Goal: Transaction & Acquisition: Purchase product/service

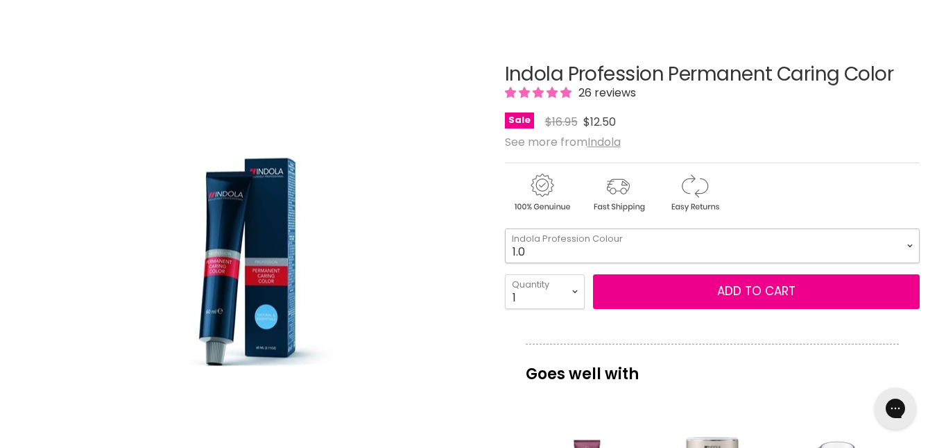
click at [910, 244] on select "1.0 3.0 4.0 5.0 6.0 7.0 8.0 9.0 10.0 5.0+ 6.0+ 7.0+ 8.0+ 9.0+ 5.03" at bounding box center [712, 245] width 415 height 35
click at [505, 228] on select "1.0 3.0 4.0 5.0 6.0 7.0 8.0 9.0 10.0 5.0+ 6.0+ 7.0+ 8.0+ 9.0+ 5.03" at bounding box center [712, 245] width 415 height 35
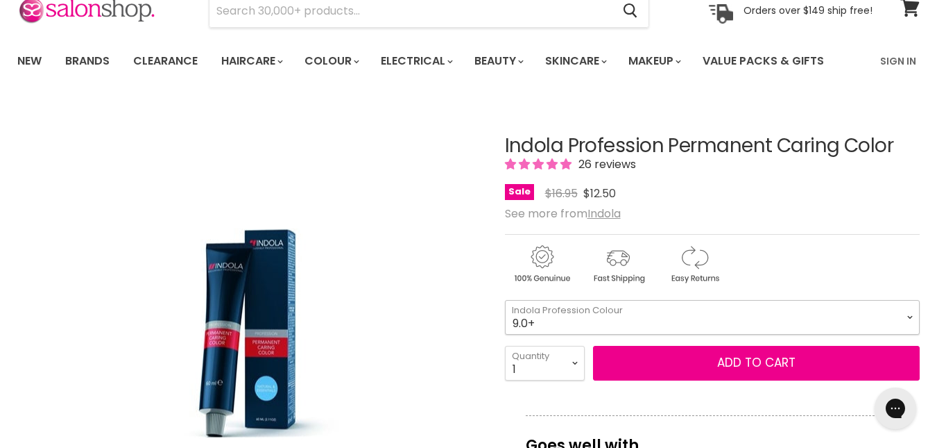
scroll to position [139, 0]
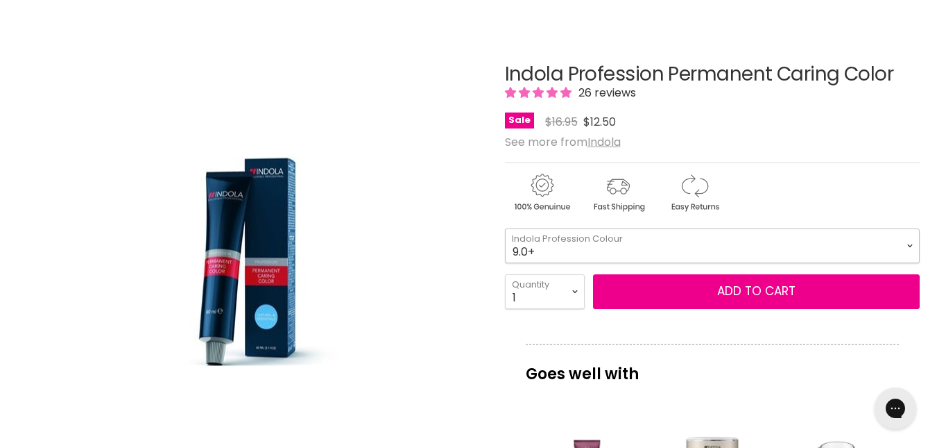
click at [908, 247] on select "1.0 3.0 4.0 5.0 6.0 7.0 8.0 9.0 10.0 5.0+ 6.0+ 7.0+ 8.0+ 9.0+ 5.03" at bounding box center [712, 245] width 415 height 35
click at [540, 248] on select "1.0 3.0 4.0 5.0 6.0 7.0 8.0 9.0 10.0 5.0+ 6.0+ 7.0+ 8.0+ 9.0+ 5.03" at bounding box center [712, 245] width 415 height 35
click at [548, 248] on select "1.0 3.0 4.0 5.0 6.0 7.0 8.0 9.0 10.0 5.0+ 6.0+ 7.0+ 8.0+ 9.0+ 5.03" at bounding box center [712, 245] width 415 height 35
click at [505, 228] on select "1.0 3.0 4.0 5.0 6.0 7.0 8.0 9.0 10.0 5.0+ 6.0+ 7.0+ 8.0+ 9.0+ 5.03" at bounding box center [712, 245] width 415 height 35
select select "9.0"
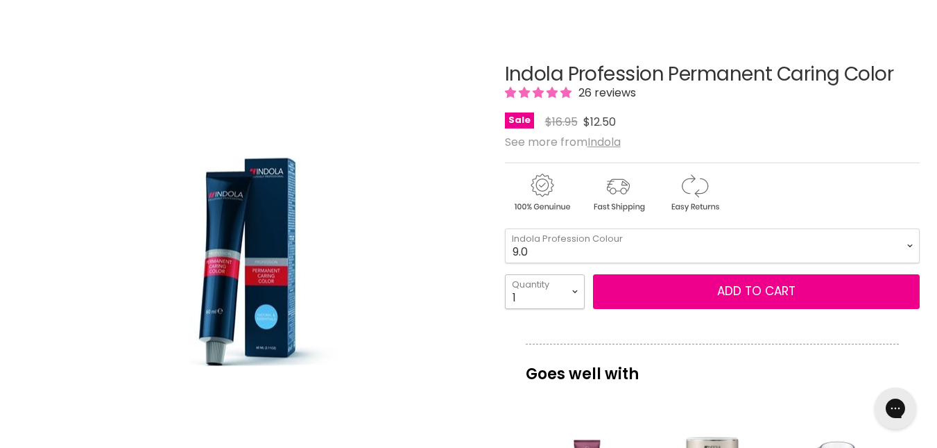
click at [576, 290] on select "1 2 3 4 5 6 7 8 9 10+" at bounding box center [545, 291] width 80 height 35
select select "3"
click at [505, 274] on select "1 2 3 4 5 6 7 8 9 10+" at bounding box center [545, 291] width 80 height 35
type input "3"
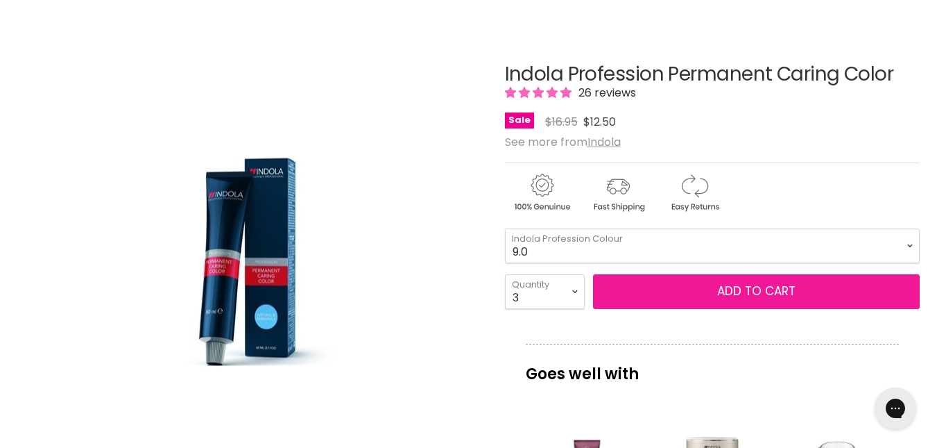
click at [719, 296] on button "Add to cart" at bounding box center [756, 291] width 327 height 35
click at [736, 290] on button "Add to cart" at bounding box center [756, 291] width 327 height 35
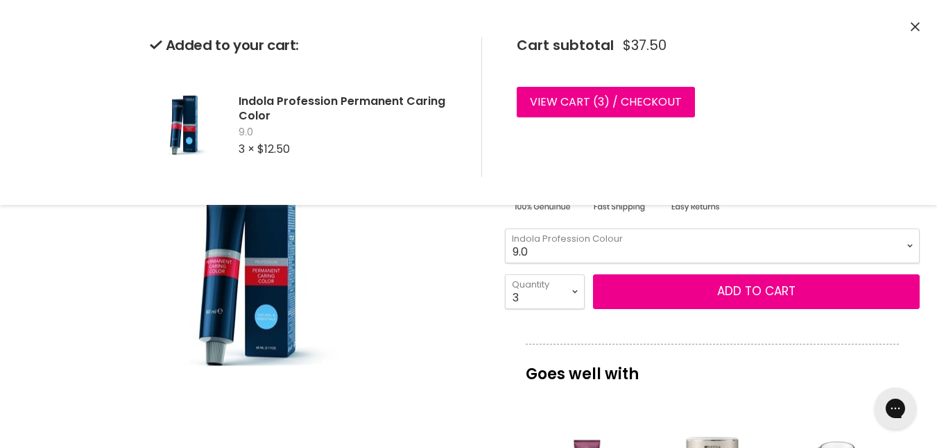
click at [444, 278] on div "Click or scroll to zoom Tap or pinch to zoom" at bounding box center [249, 261] width 465 height 465
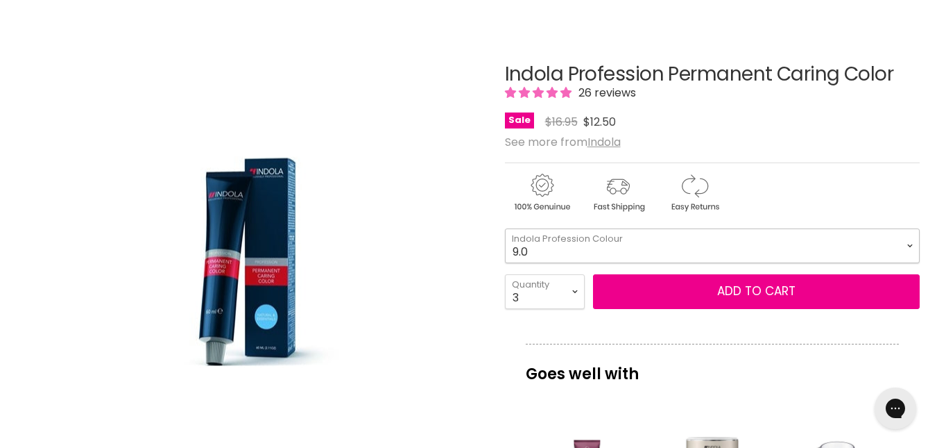
click at [537, 250] on select "1.0 3.0 4.0 5.0 6.0 7.0 8.0 9.0 10.0 5.0+ 6.0+ 7.0+ 8.0+ 9.0+ 5.03" at bounding box center [712, 245] width 415 height 35
click at [505, 228] on select "1.0 3.0 4.0 5.0 6.0 7.0 8.0 9.0 10.0 5.0+ 6.0+ 7.0+ 8.0+ 9.0+ 5.03" at bounding box center [712, 245] width 415 height 35
select select "10.0"
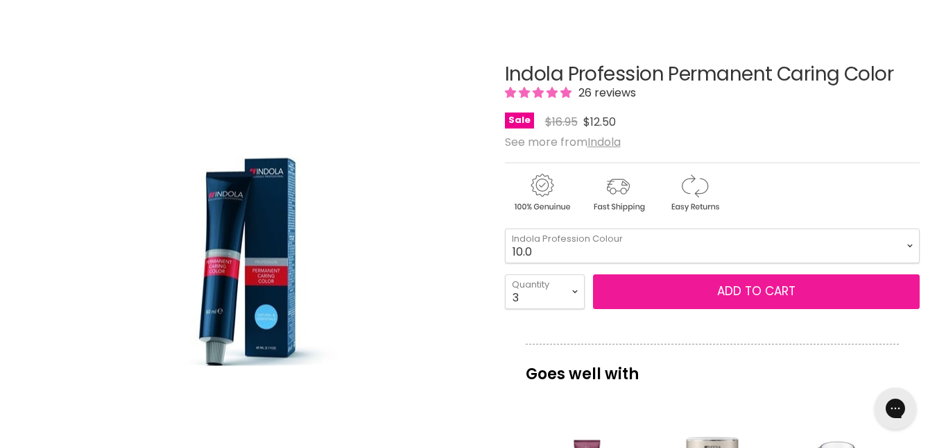
click at [731, 286] on button "Add to cart" at bounding box center [756, 291] width 327 height 35
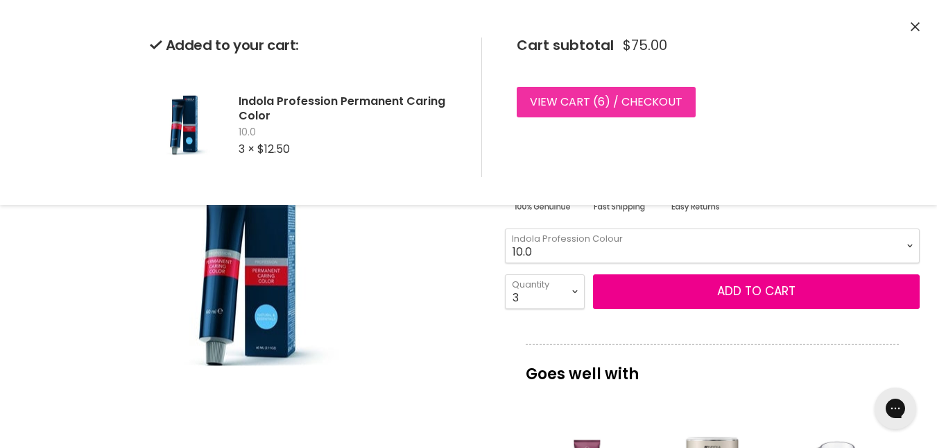
click at [654, 98] on link "View cart ( 6 ) / Checkout" at bounding box center [606, 102] width 179 height 31
